Goal: Find specific page/section: Find specific page/section

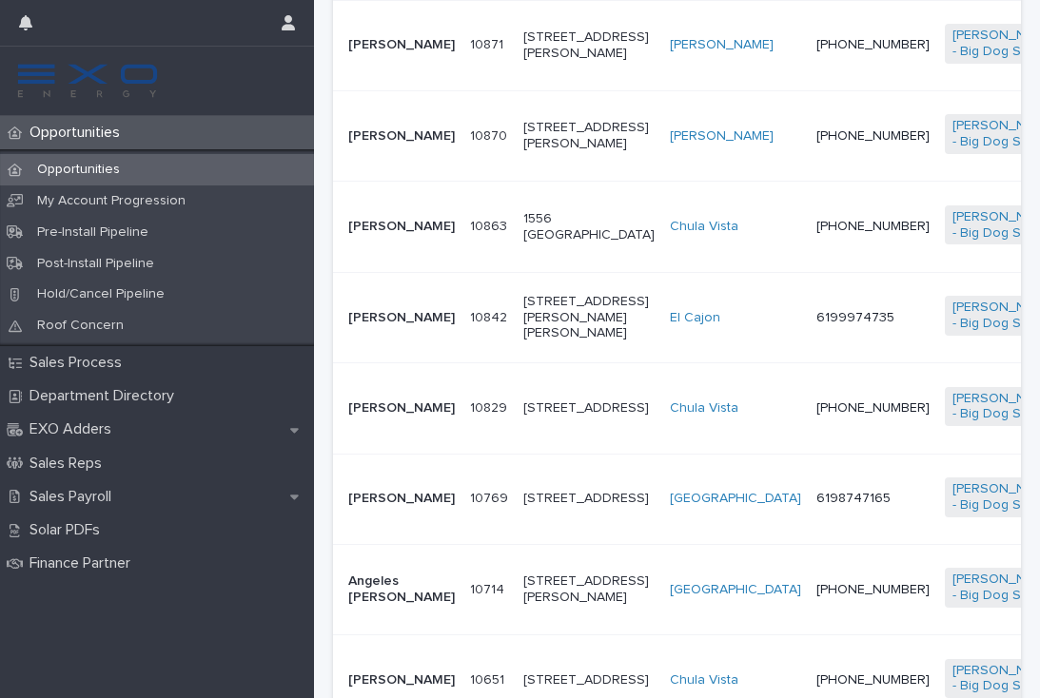
scroll to position [564, 0]
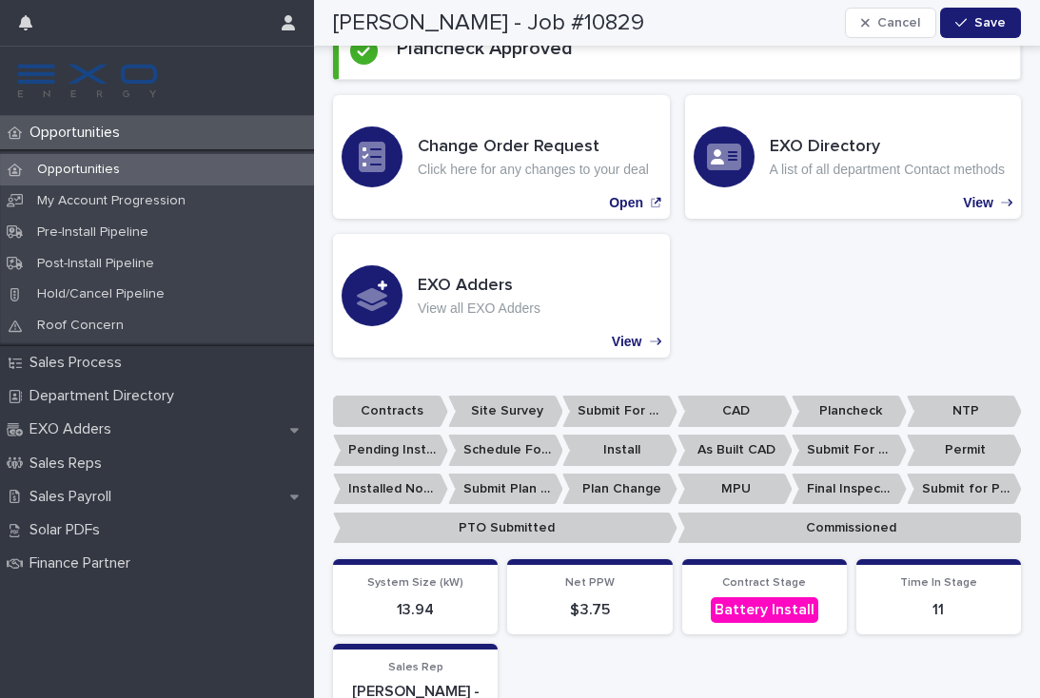
click at [80, 147] on div "Opportunities" at bounding box center [157, 132] width 314 height 33
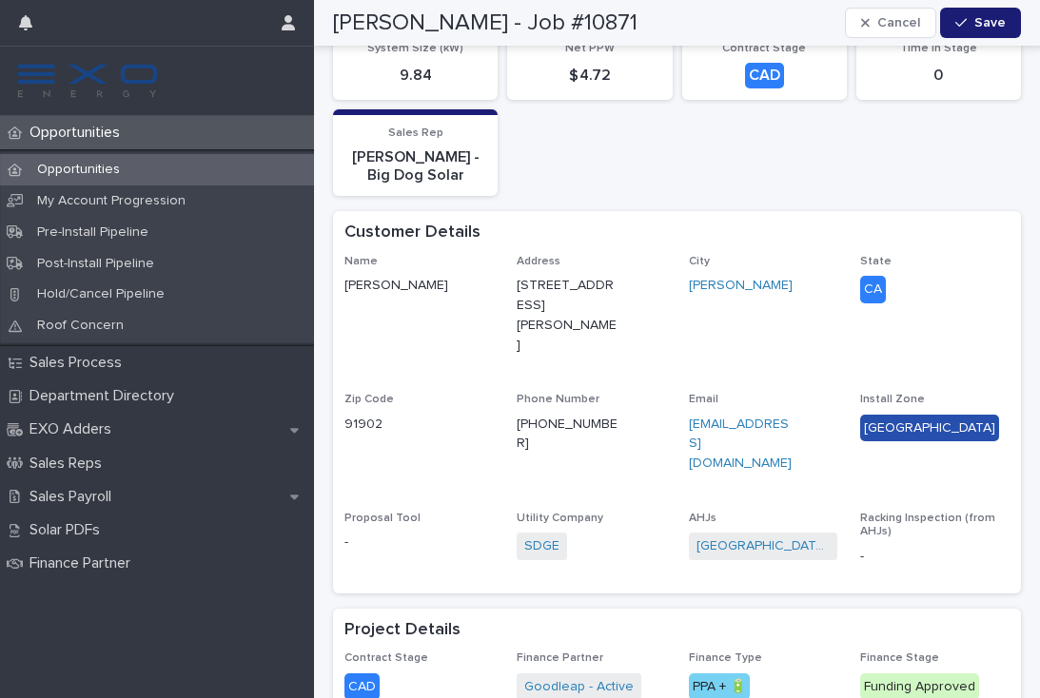
scroll to position [683, 0]
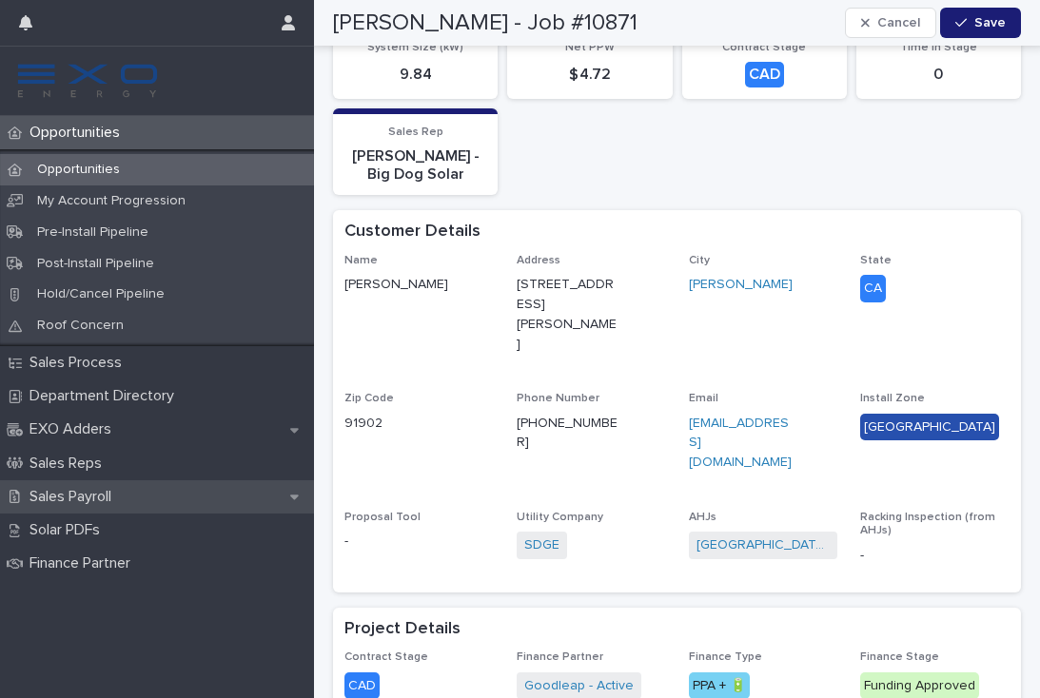
click at [89, 501] on div "Sales Payroll" at bounding box center [157, 497] width 314 height 33
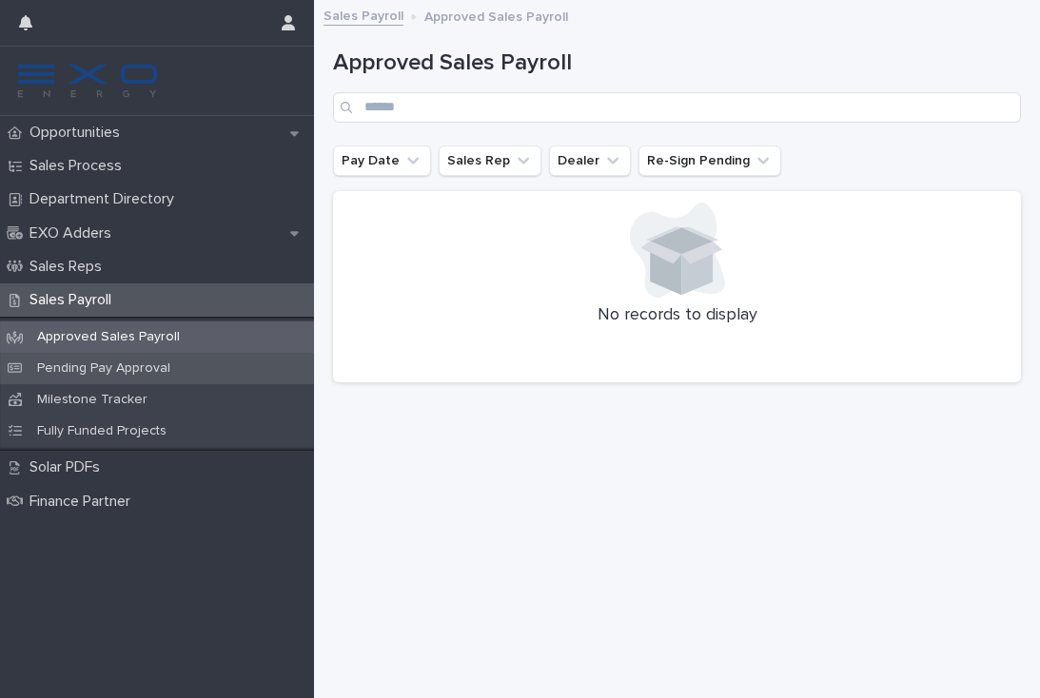
click at [137, 371] on p "Pending Pay Approval" at bounding box center [104, 369] width 164 height 16
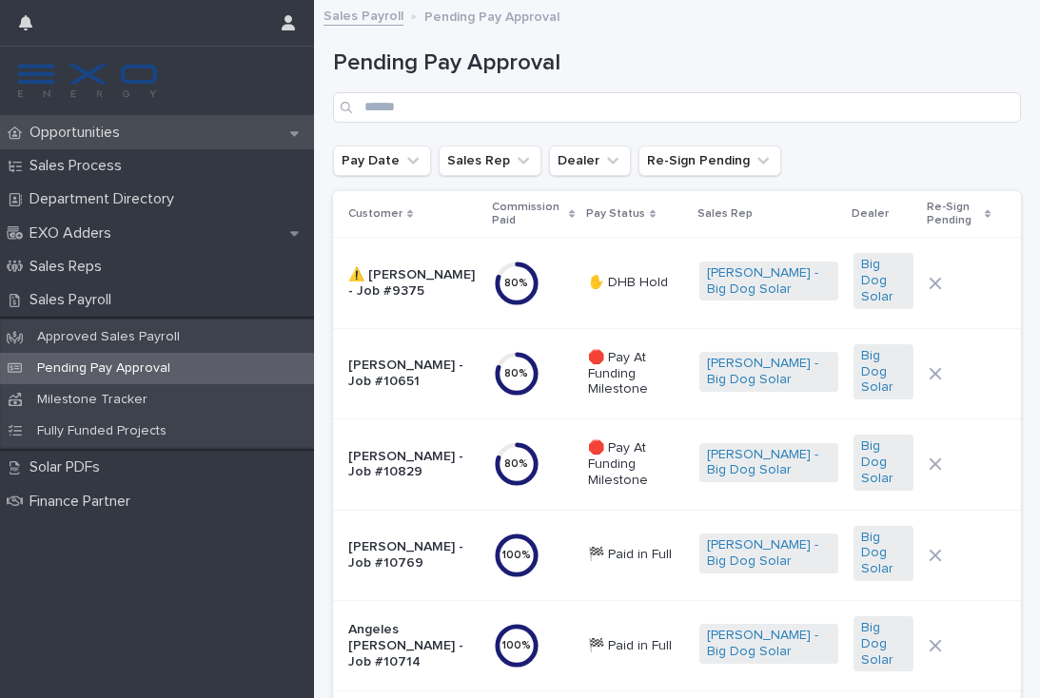
click at [99, 133] on p "Opportunities" at bounding box center [78, 133] width 113 height 18
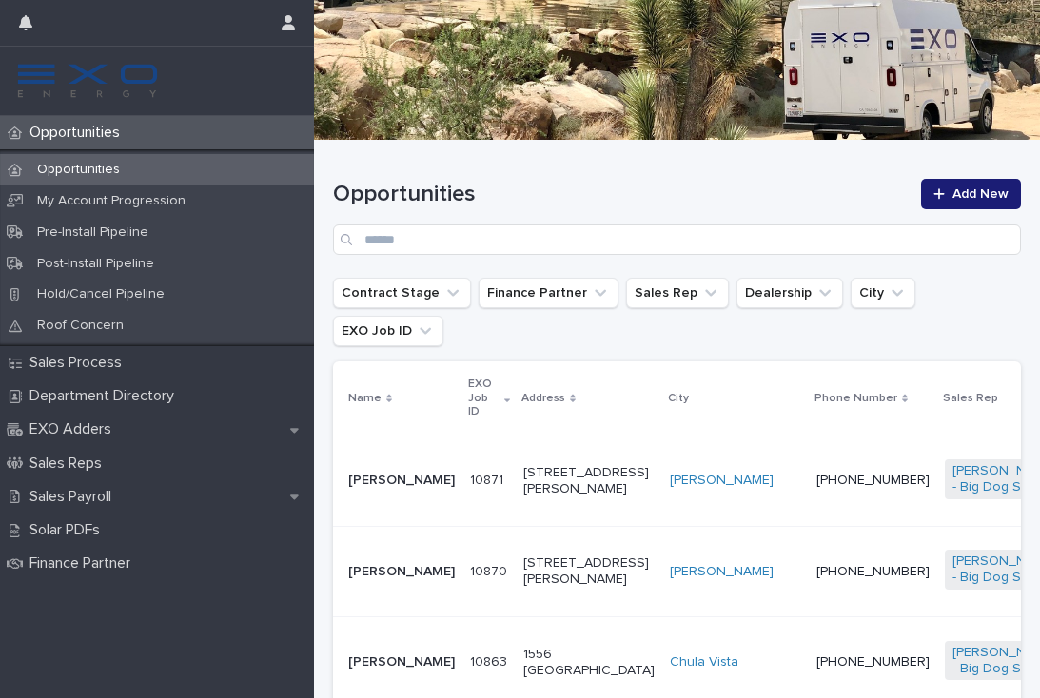
scroll to position [391, 0]
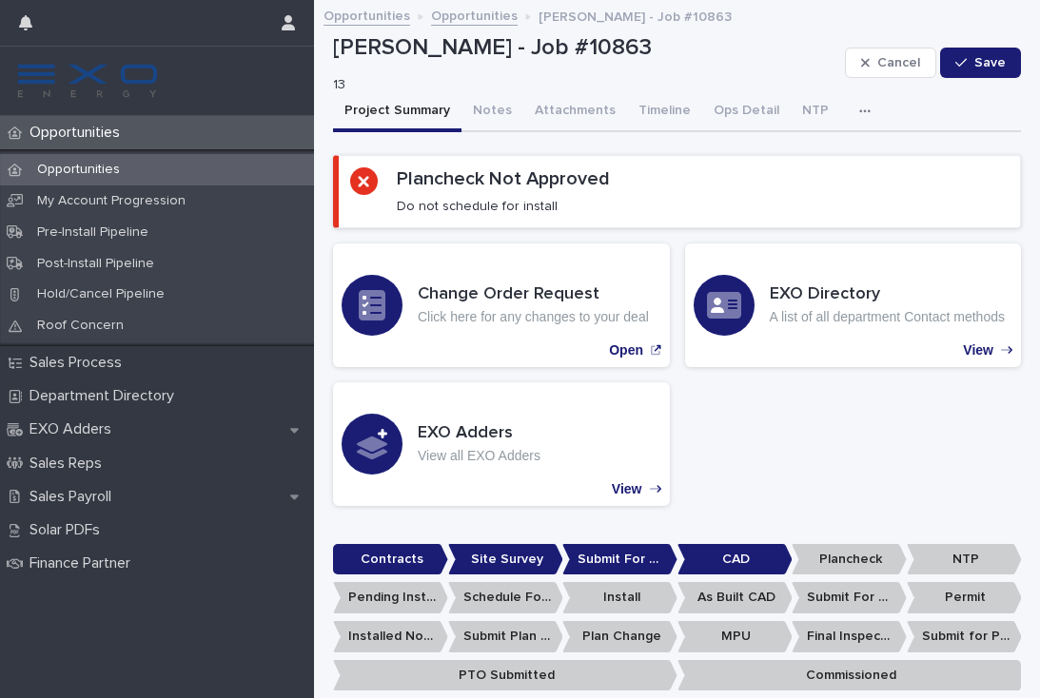
click at [96, 139] on p "Opportunities" at bounding box center [78, 133] width 113 height 18
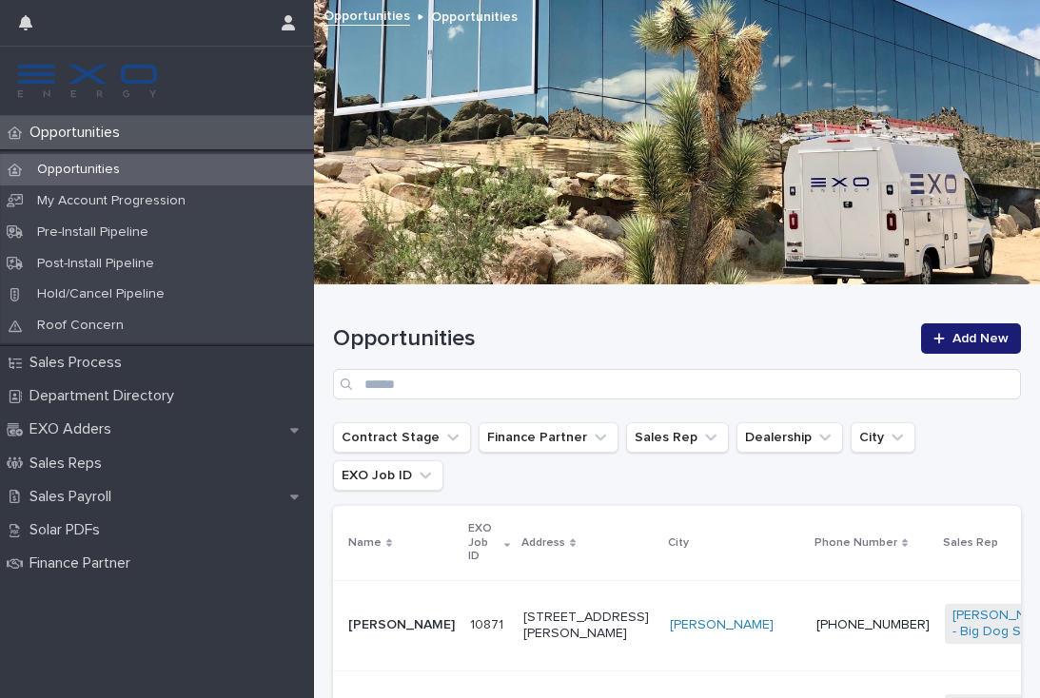
scroll to position [-1, 0]
